Goal: Check status: Check status

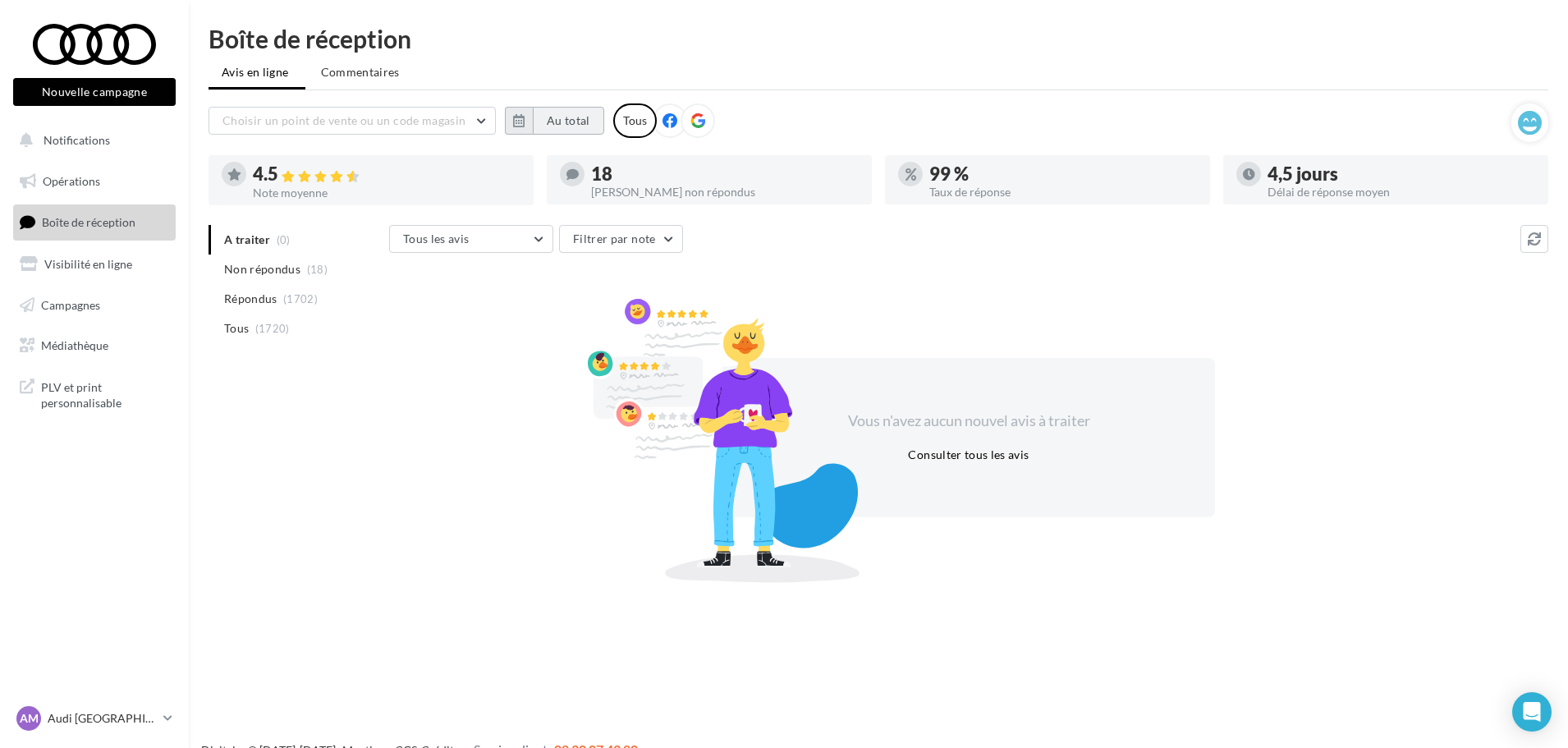
click at [565, 119] on button "Au total" at bounding box center [568, 120] width 71 height 28
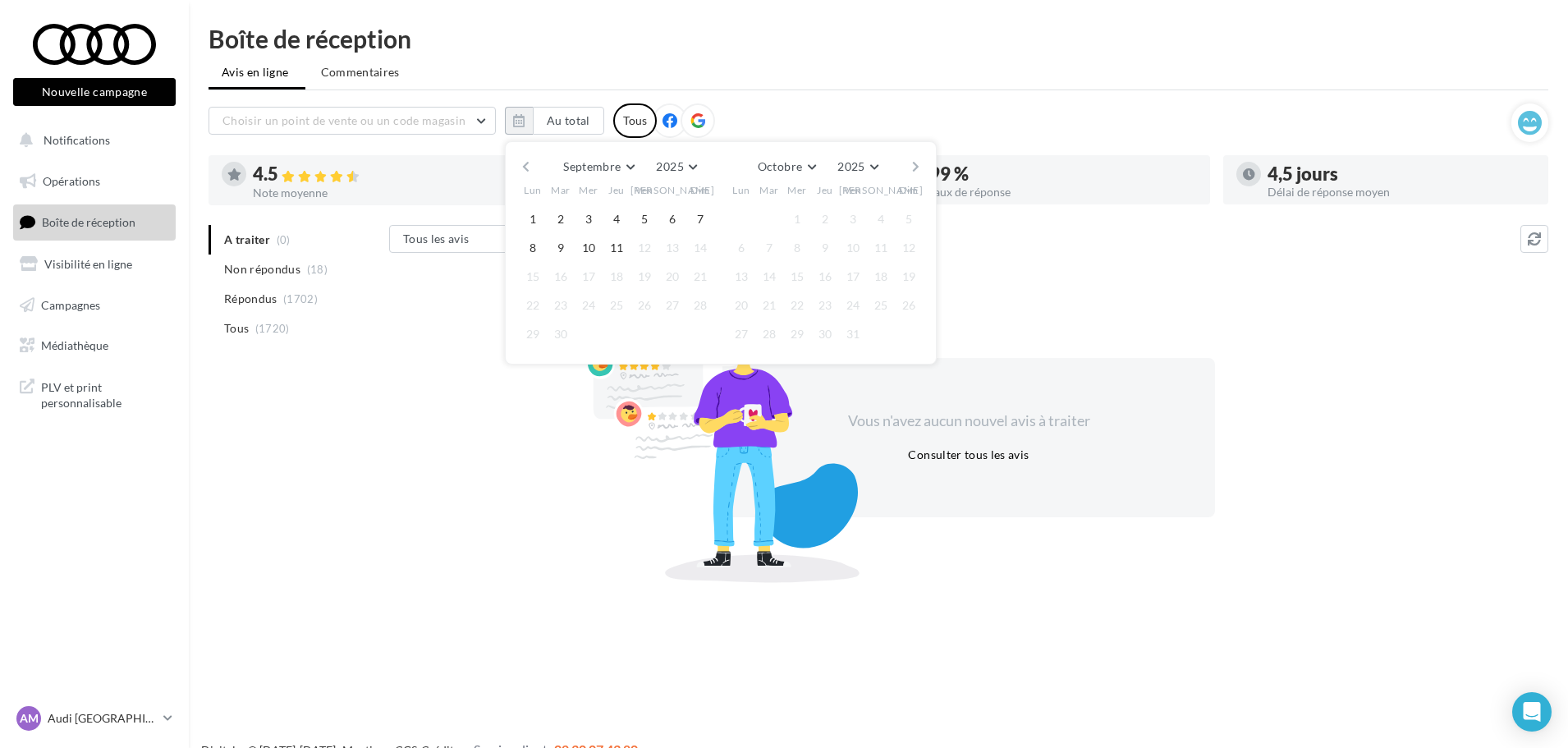
click at [530, 171] on button "button" at bounding box center [526, 167] width 14 height 23
click at [648, 222] on button "1" at bounding box center [644, 219] width 24 height 24
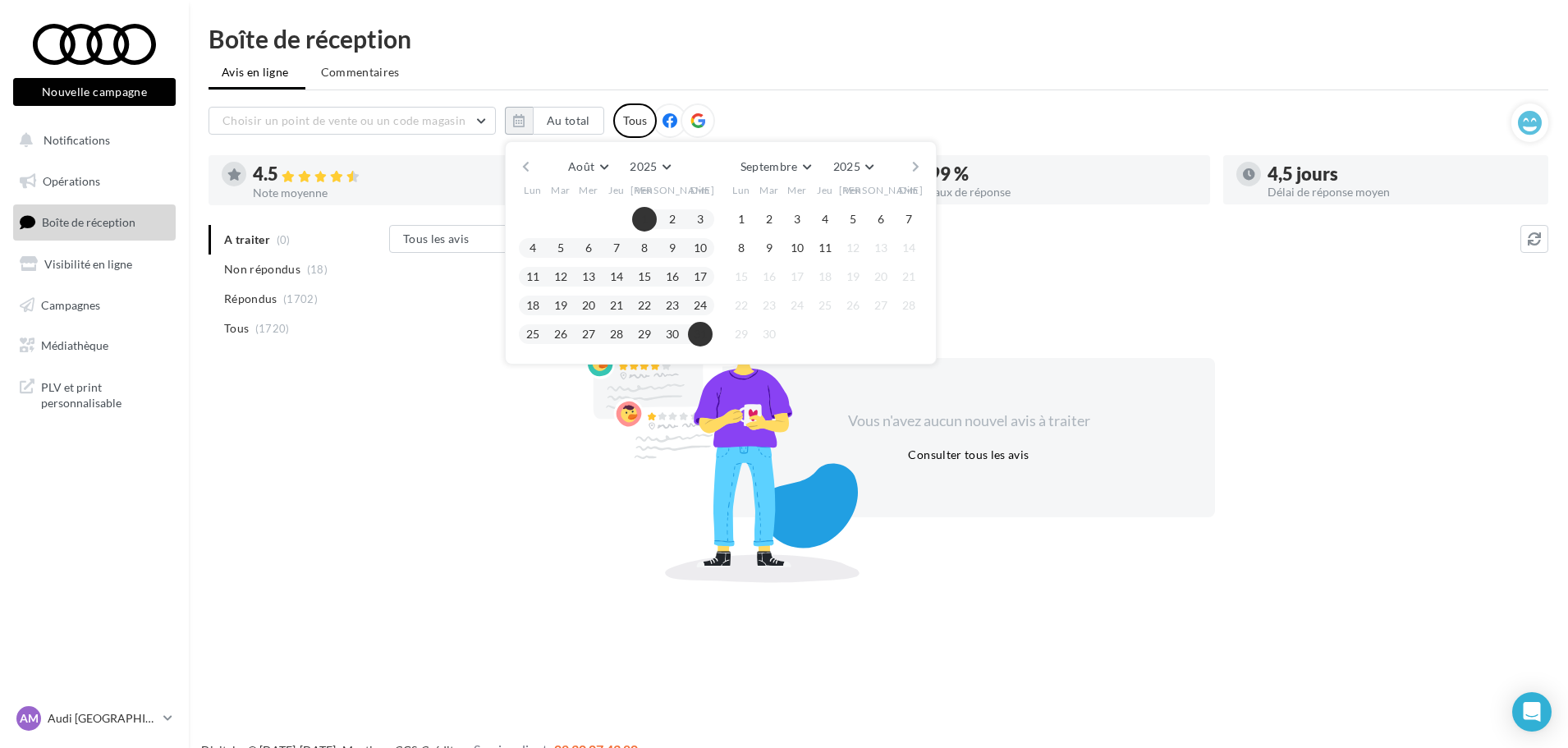
click at [704, 329] on button "31" at bounding box center [700, 334] width 24 height 24
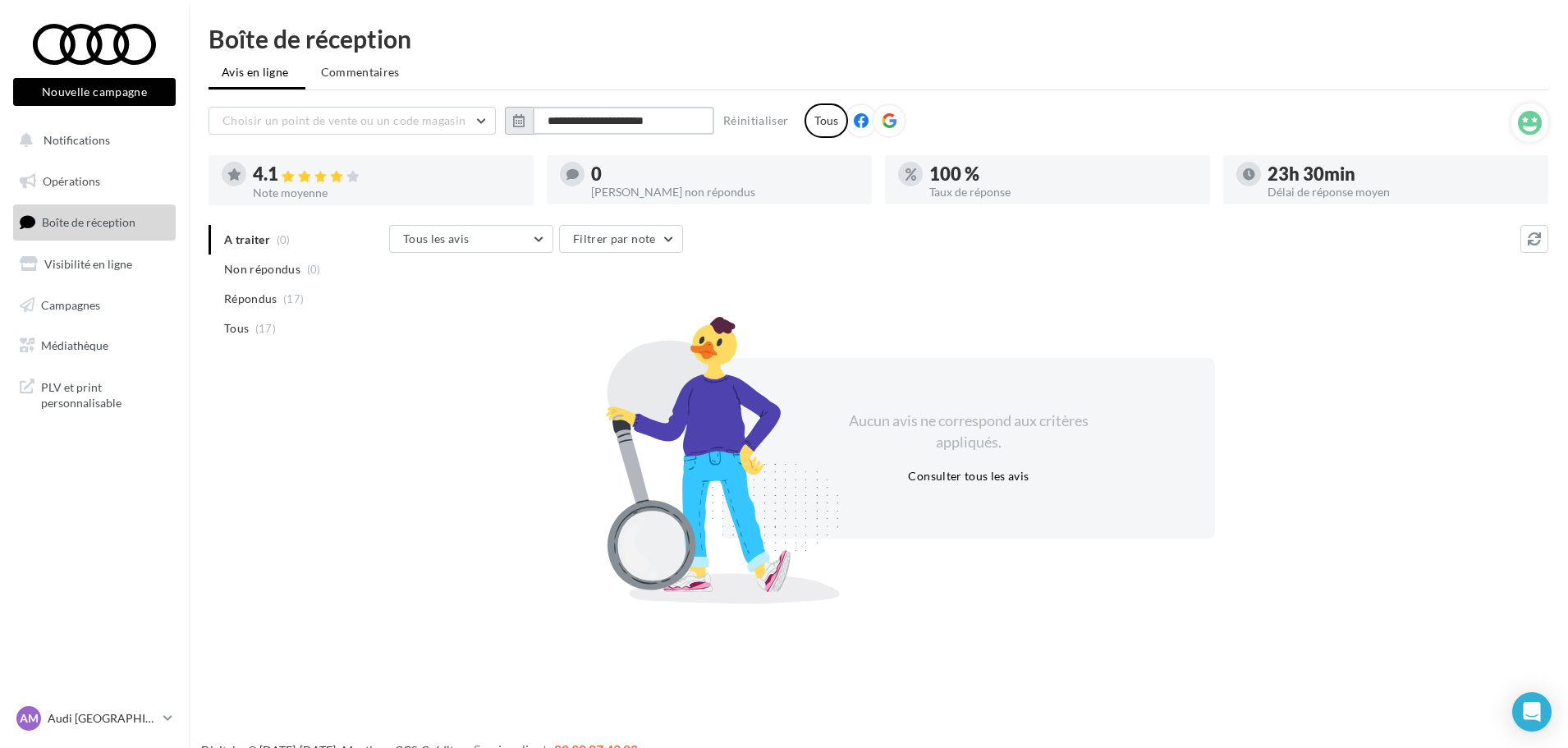
click at [623, 126] on input "**********" at bounding box center [623, 120] width 182 height 28
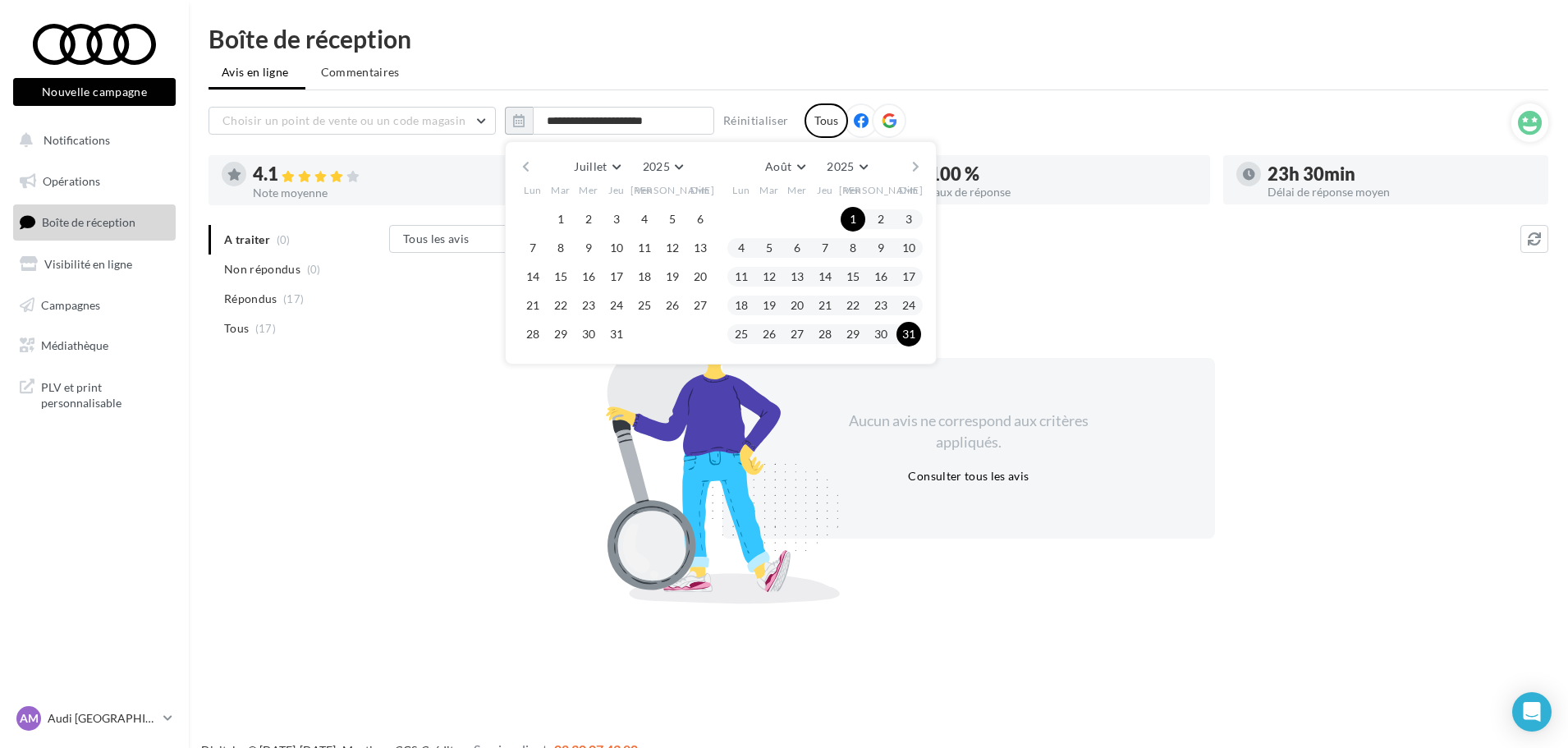
click at [917, 167] on button "button" at bounding box center [915, 167] width 14 height 23
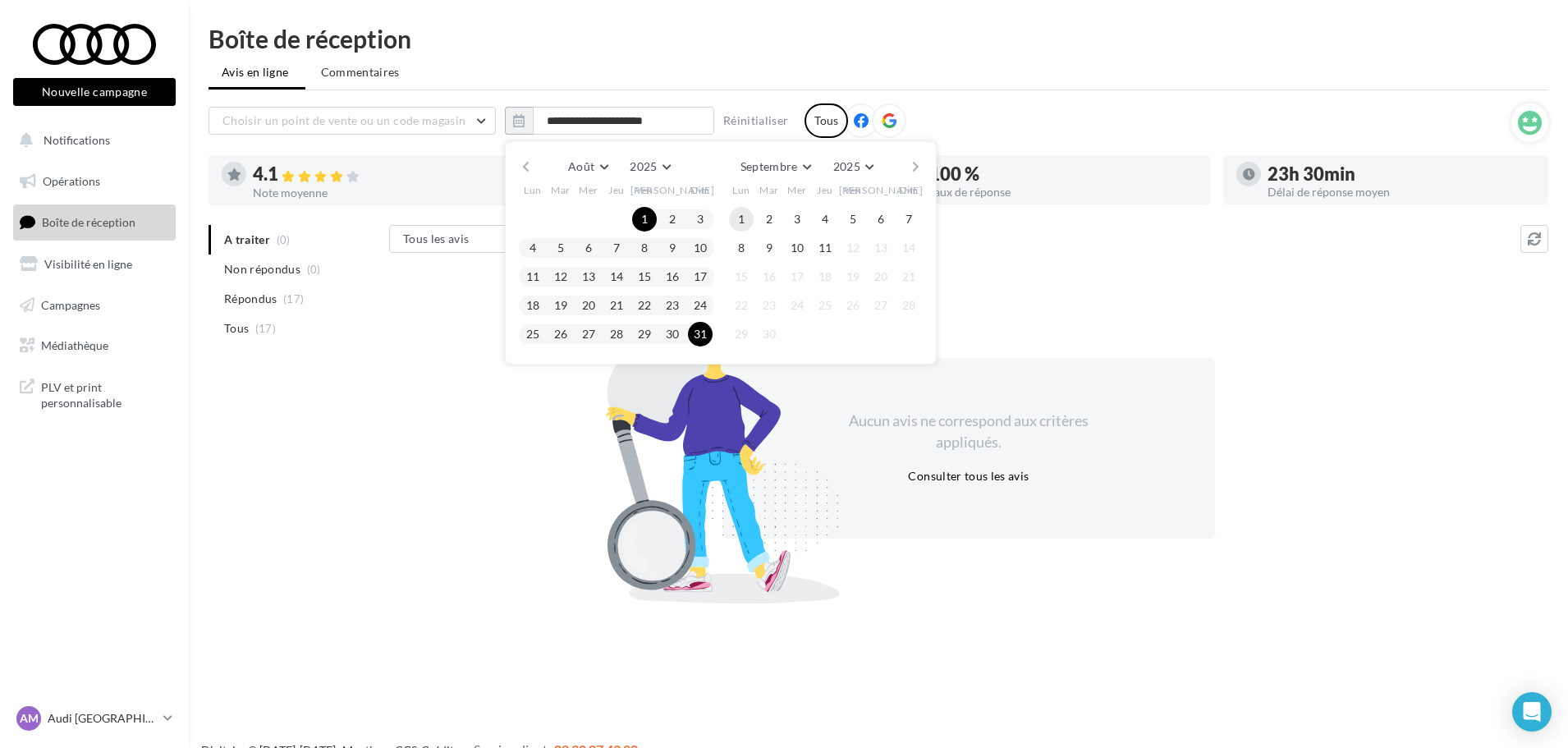
click at [743, 214] on button "1" at bounding box center [741, 219] width 24 height 24
click at [829, 247] on button "11" at bounding box center [825, 247] width 24 height 24
